Goal: Task Accomplishment & Management: Manage account settings

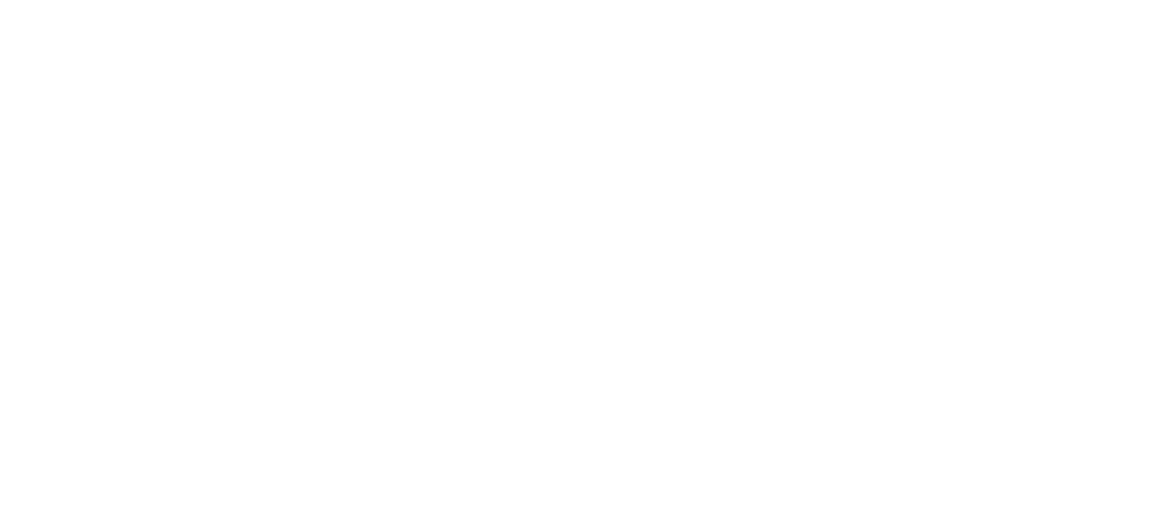
scroll to position [261, 0]
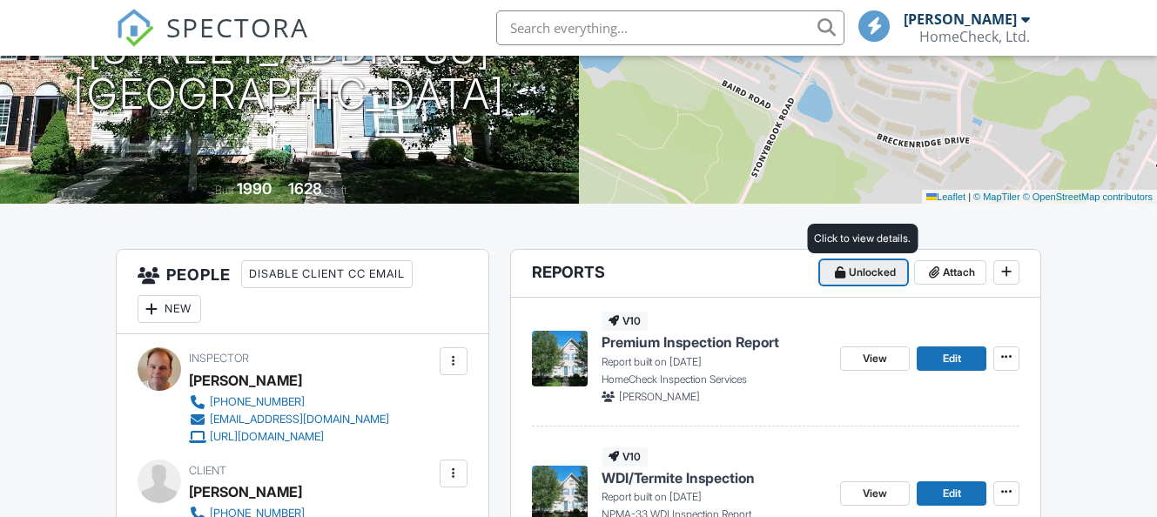
click at [873, 275] on span "Unlocked" at bounding box center [872, 272] width 47 height 17
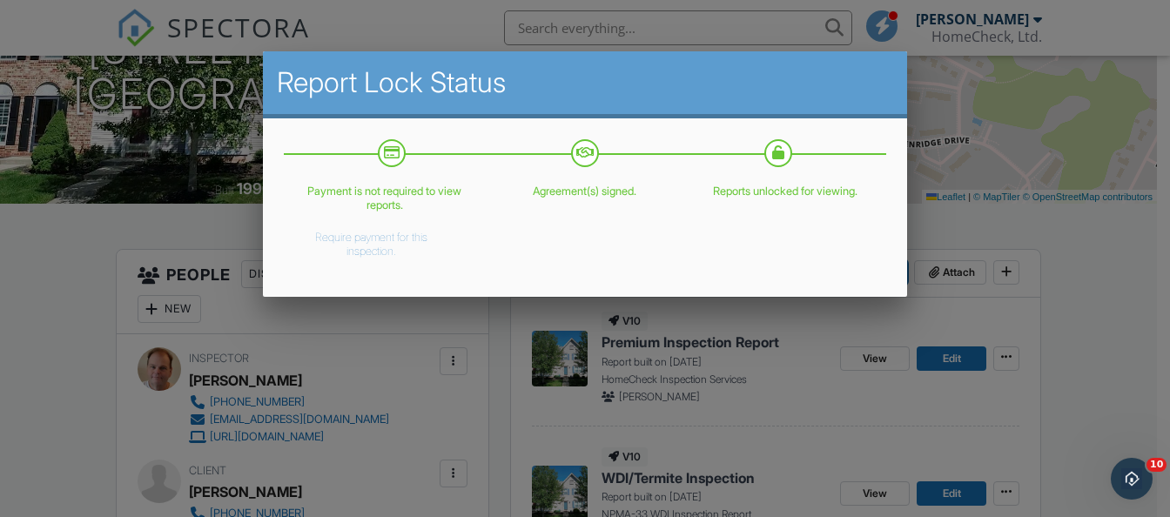
scroll to position [0, 0]
click at [348, 238] on button "Require payment for this inspection." at bounding box center [370, 241] width 153 height 35
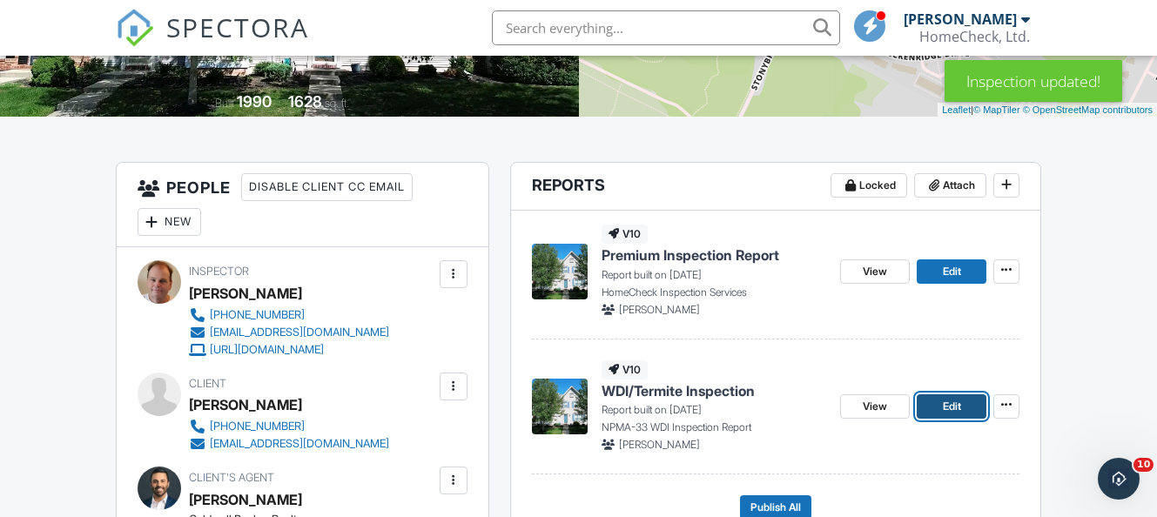
click at [958, 406] on span "Edit" at bounding box center [952, 406] width 18 height 17
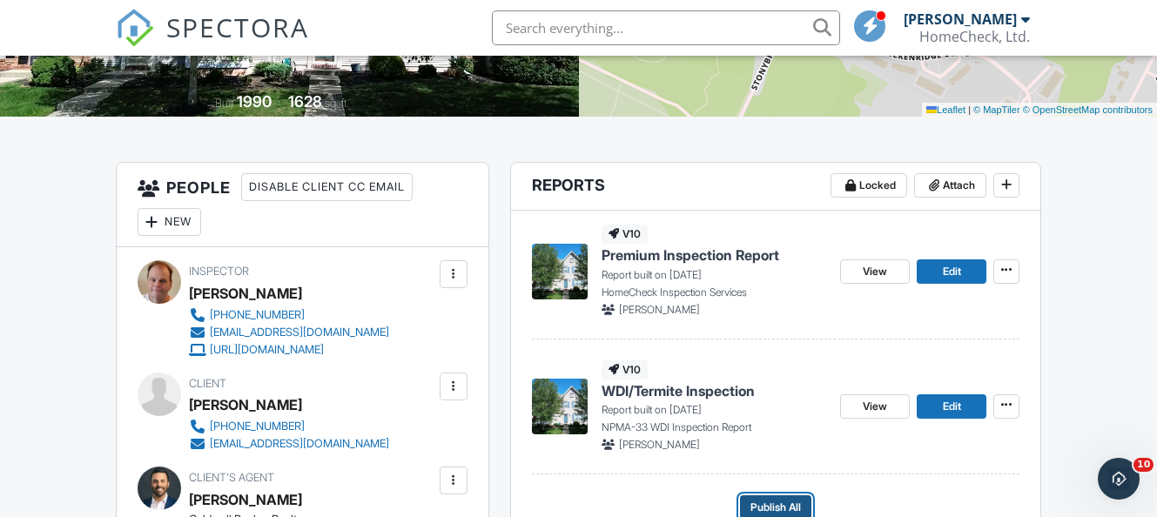
click at [799, 499] on span "Publish All" at bounding box center [776, 507] width 51 height 17
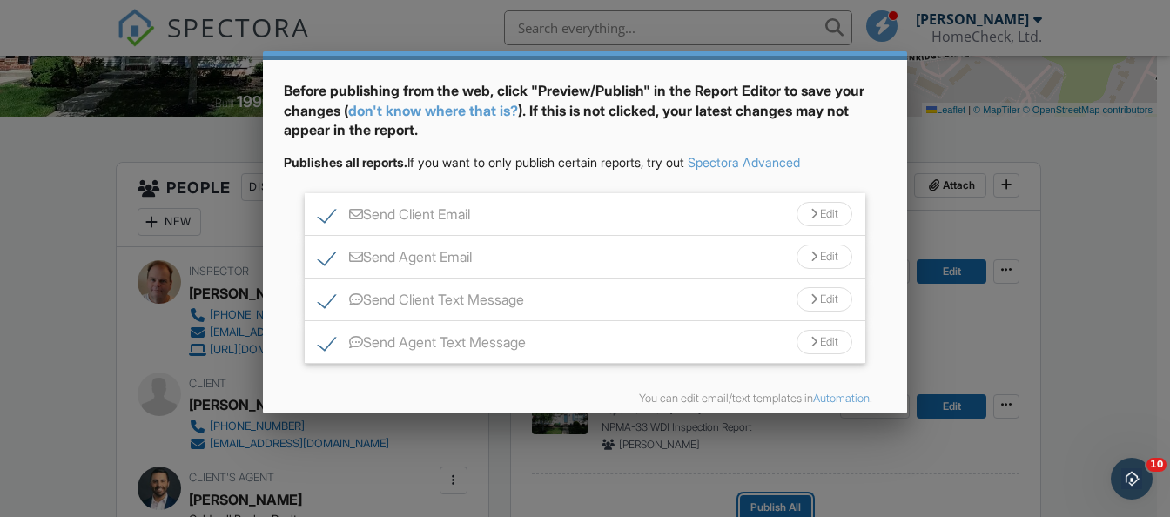
scroll to position [133, 0]
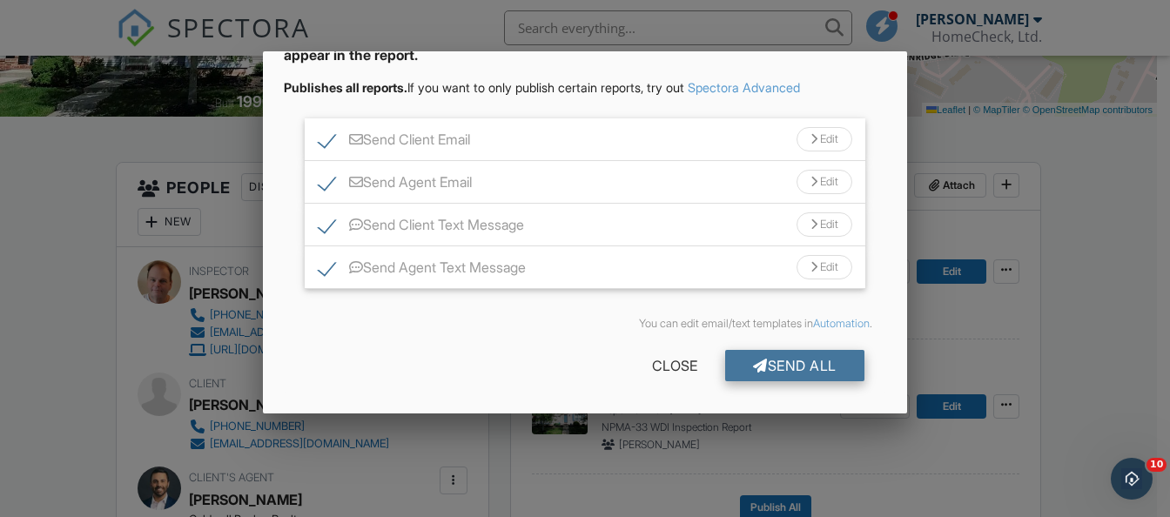
click at [795, 364] on div "Send All" at bounding box center [794, 365] width 139 height 31
